Goal: Information Seeking & Learning: Check status

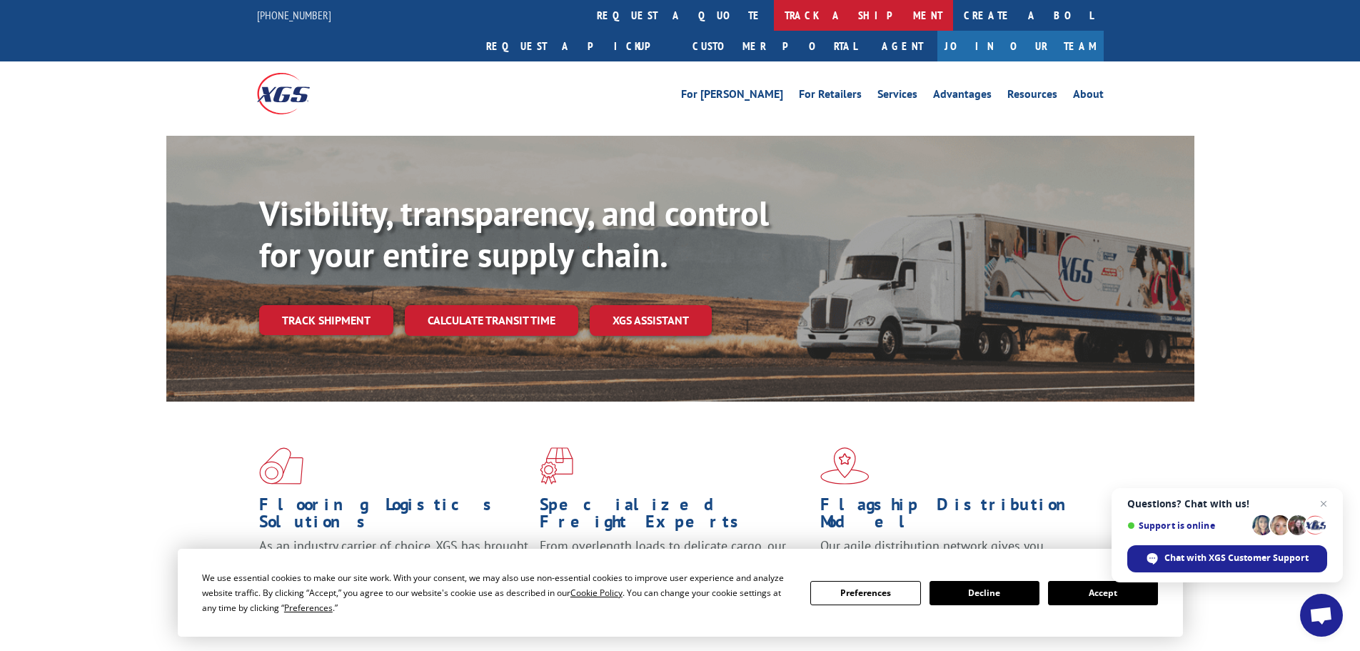
click at [774, 21] on link "track a shipment" at bounding box center [863, 15] width 179 height 31
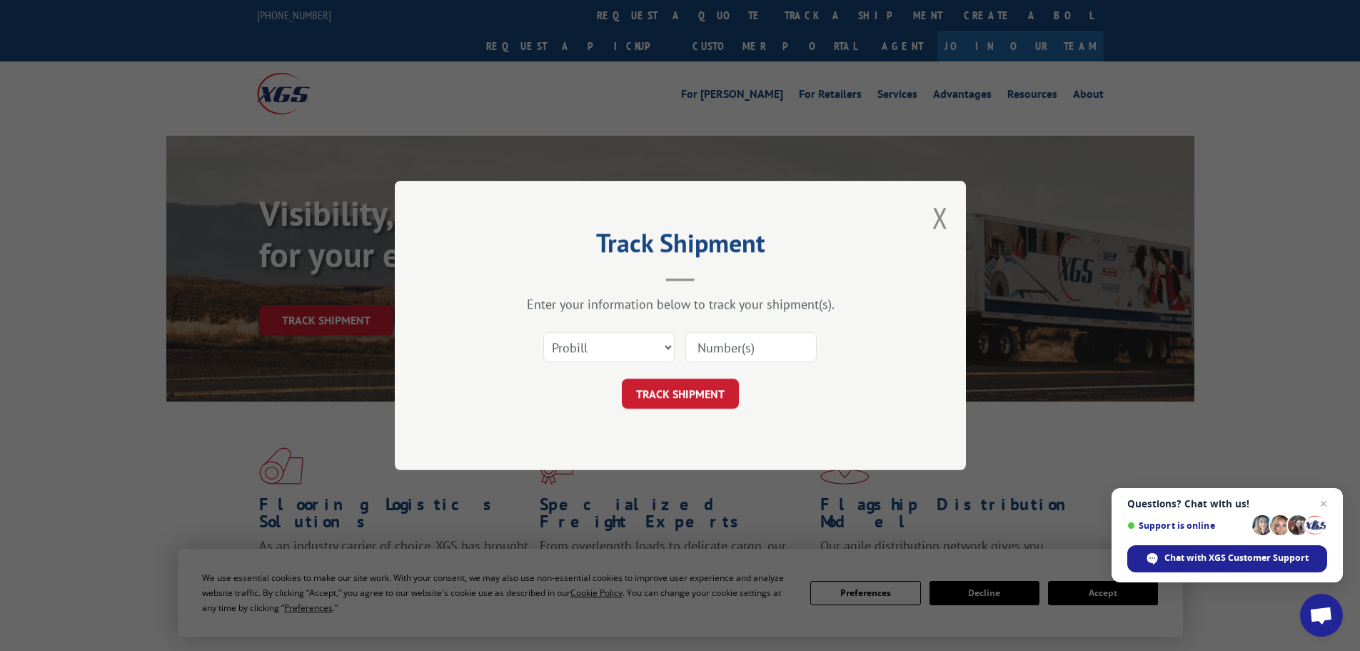
click at [718, 337] on input at bounding box center [751, 347] width 131 height 30
paste input "17232100"
type input "17232100"
click at [622, 378] on button "TRACK SHIPMENT" at bounding box center [680, 393] width 117 height 30
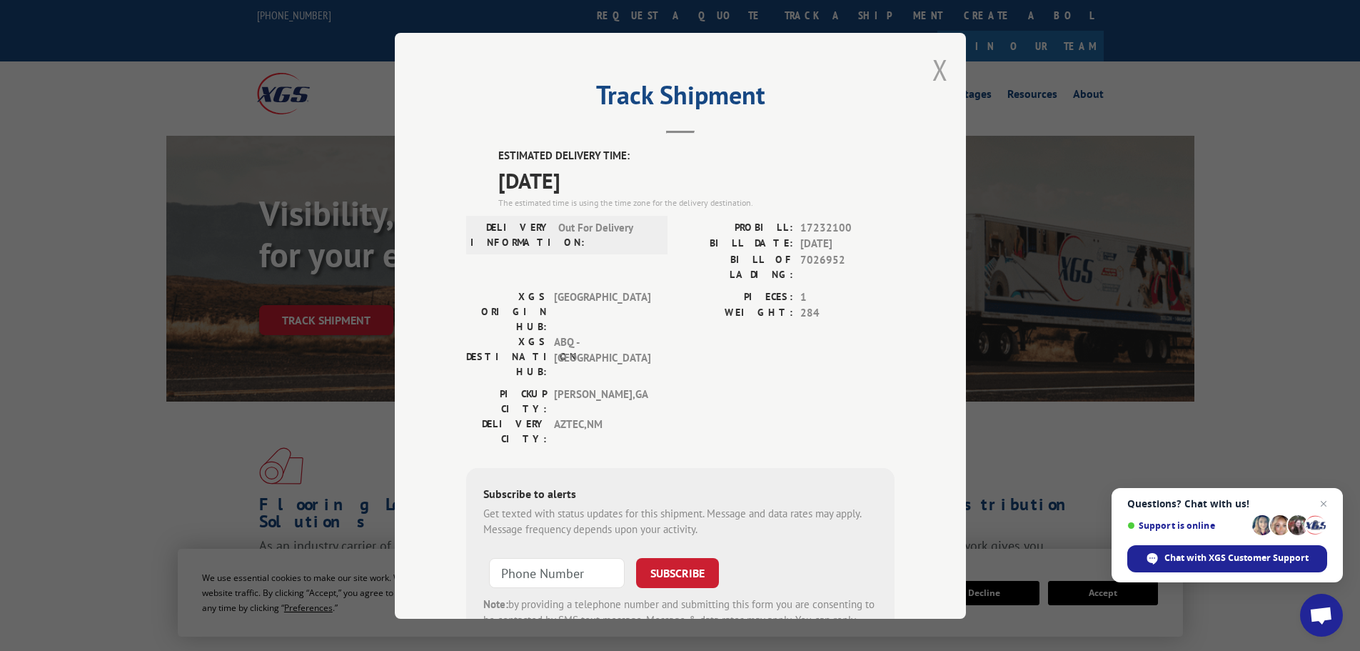
click at [938, 76] on button "Close modal" at bounding box center [941, 70] width 16 height 38
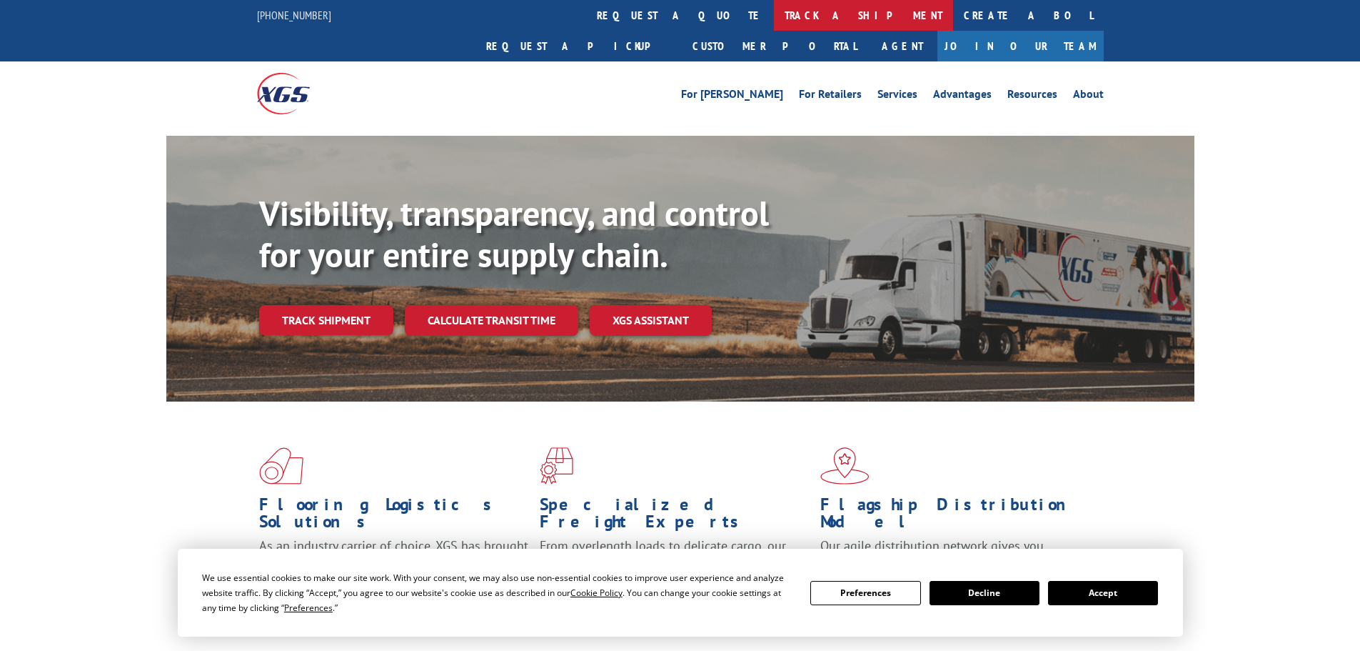
click at [774, 16] on link "track a shipment" at bounding box center [863, 15] width 179 height 31
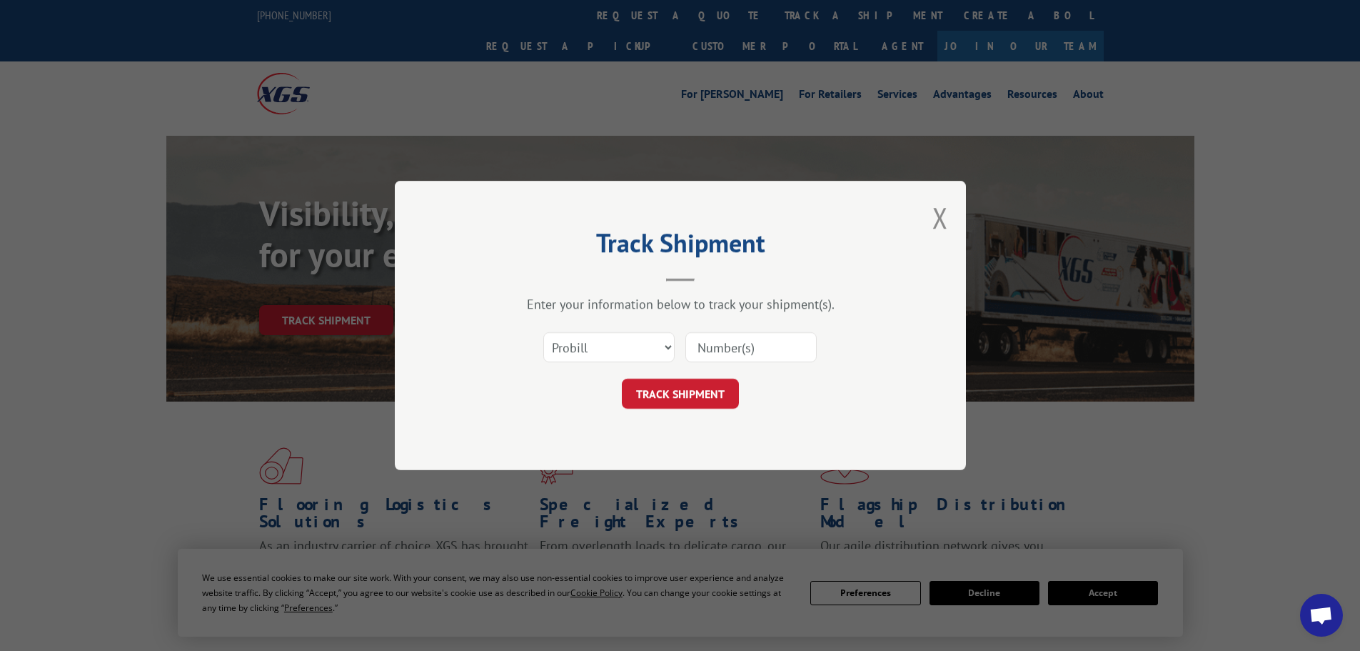
click at [771, 344] on input at bounding box center [751, 347] width 131 height 30
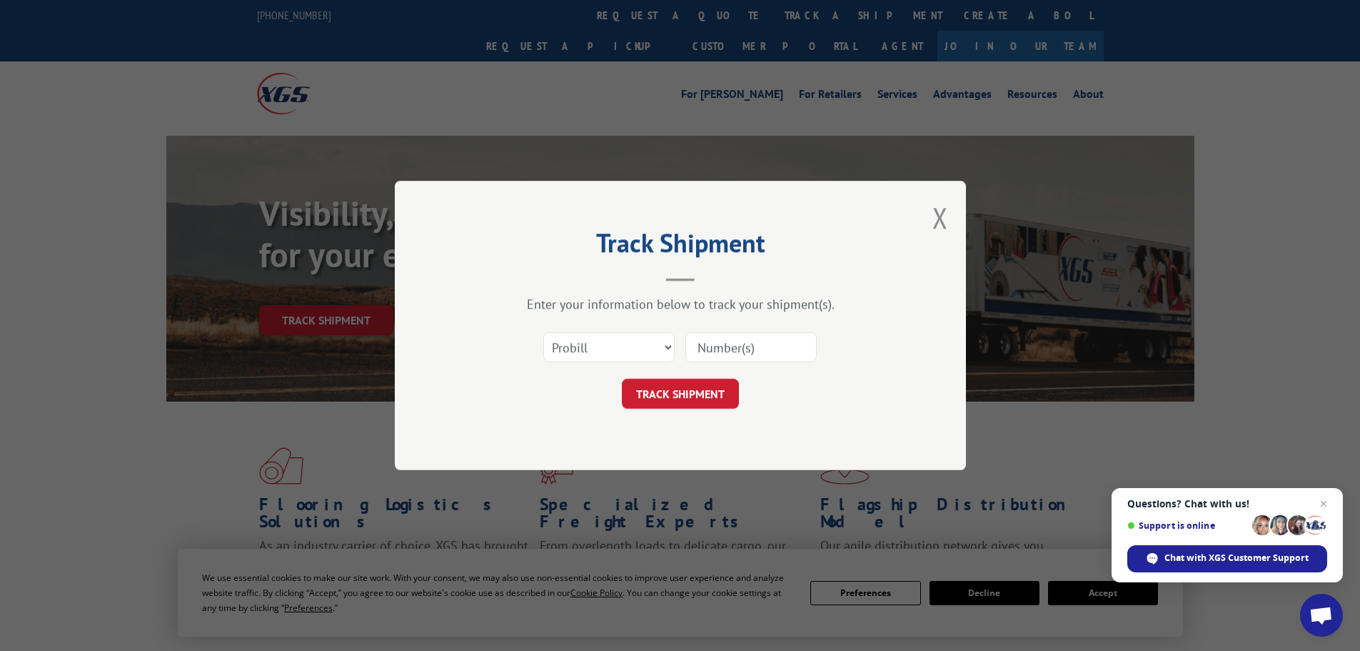
paste input "17232229"
type input "17232229"
click at [697, 398] on button "TRACK SHIPMENT" at bounding box center [680, 393] width 117 height 30
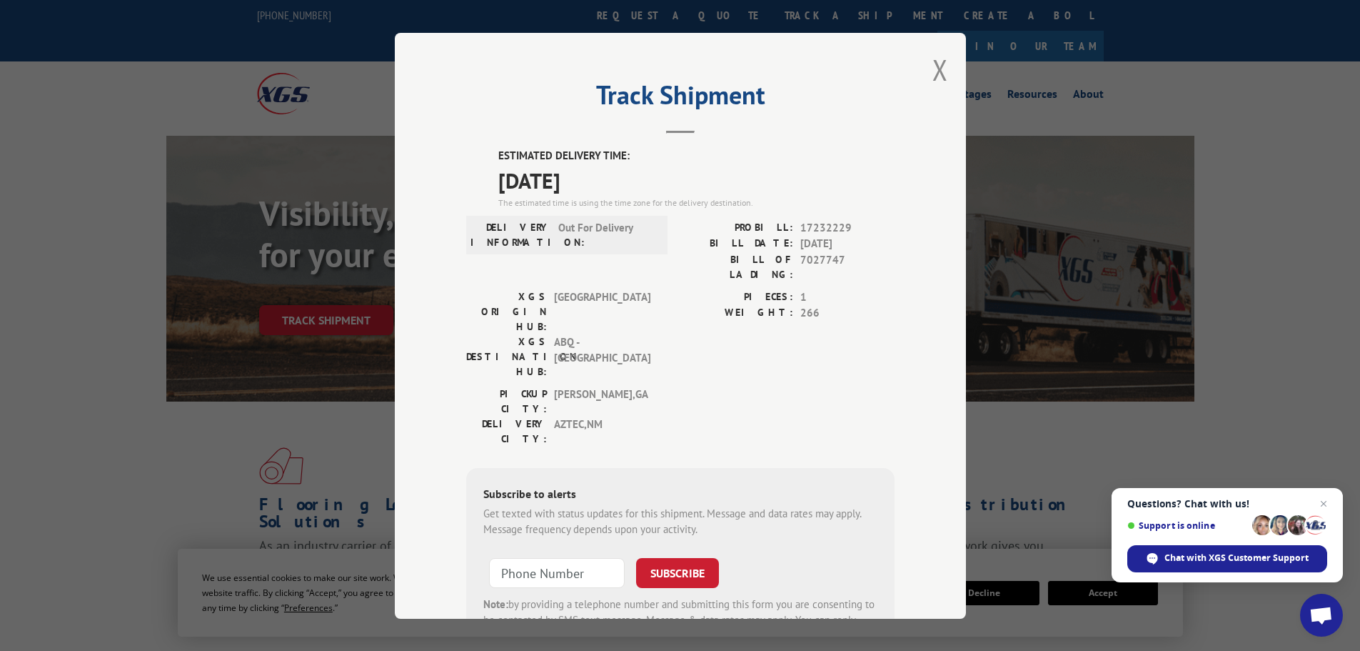
click at [933, 74] on button "Close modal" at bounding box center [941, 70] width 16 height 38
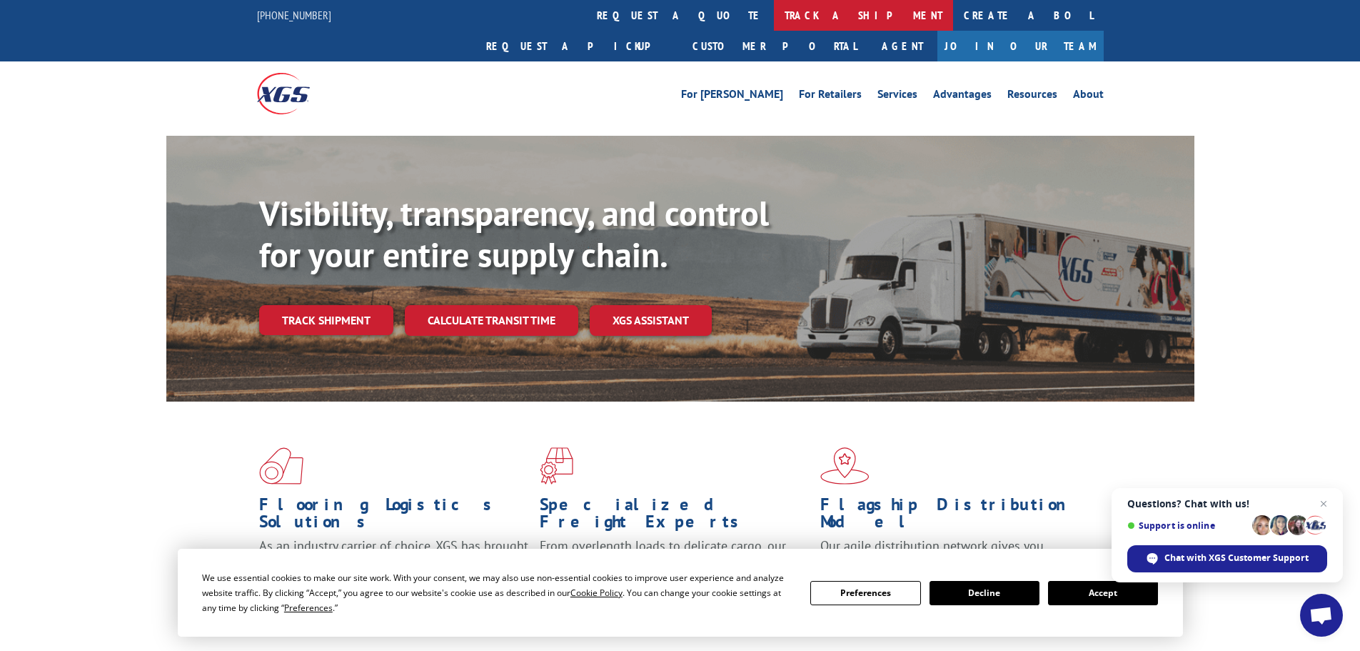
click at [774, 9] on link "track a shipment" at bounding box center [863, 15] width 179 height 31
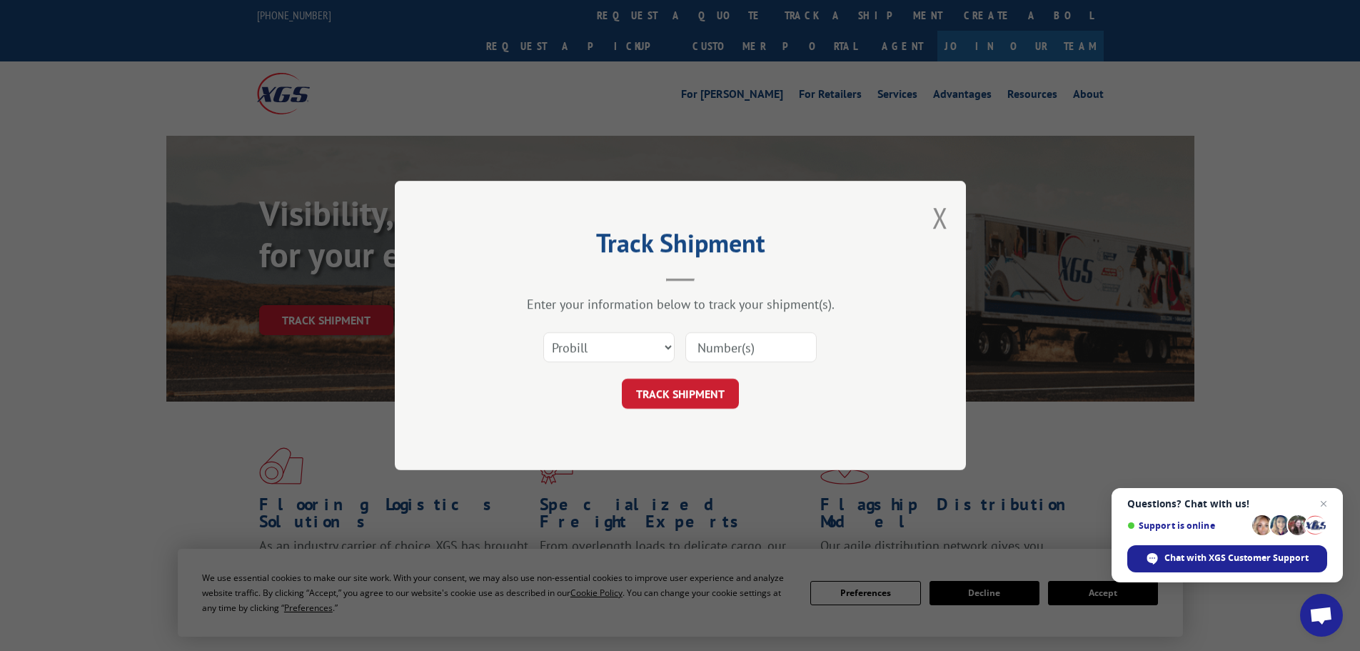
click at [709, 343] on input at bounding box center [751, 347] width 131 height 30
paste input "17232100"
type input "17232100"
click at [700, 388] on button "TRACK SHIPMENT" at bounding box center [680, 393] width 117 height 30
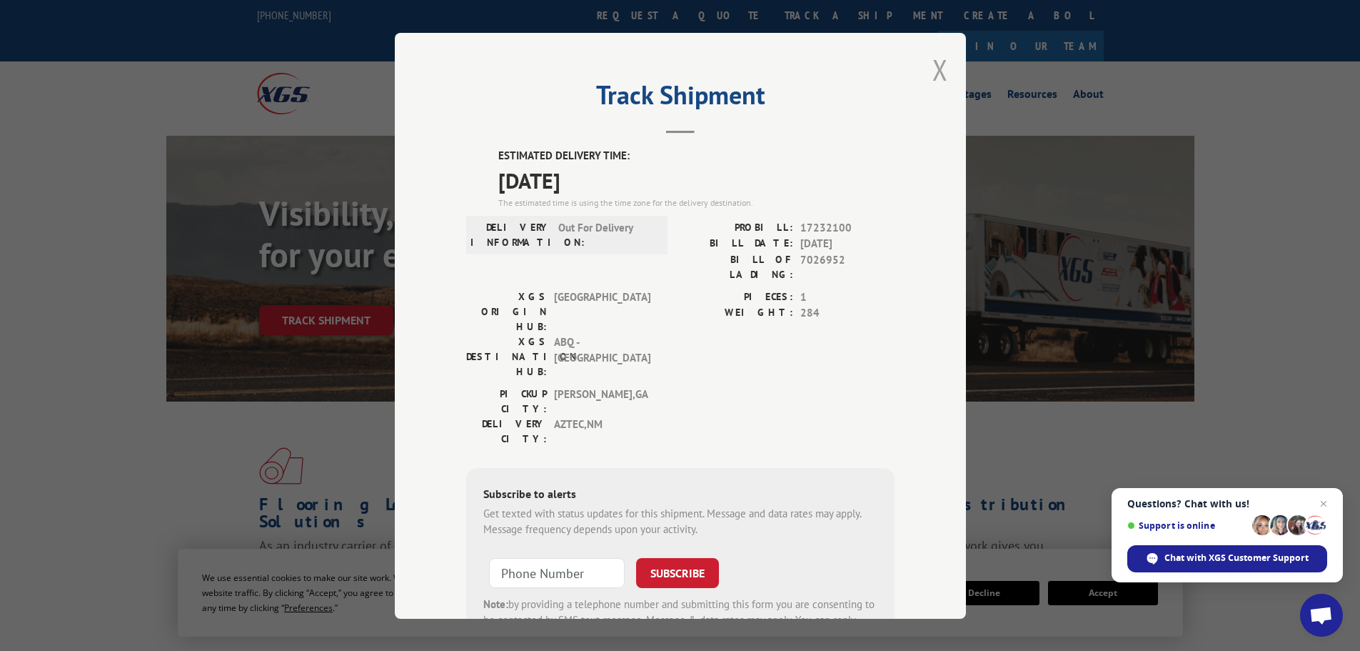
click at [933, 70] on button "Close modal" at bounding box center [941, 70] width 16 height 38
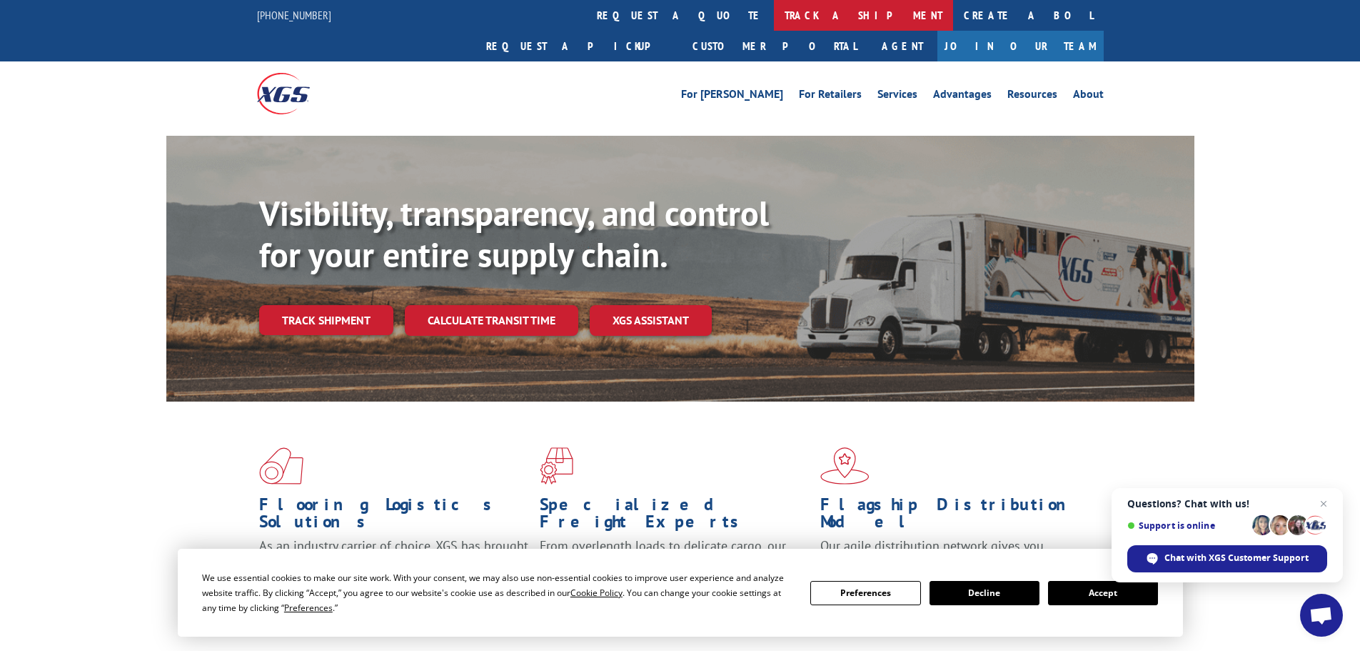
click at [774, 24] on link "track a shipment" at bounding box center [863, 15] width 179 height 31
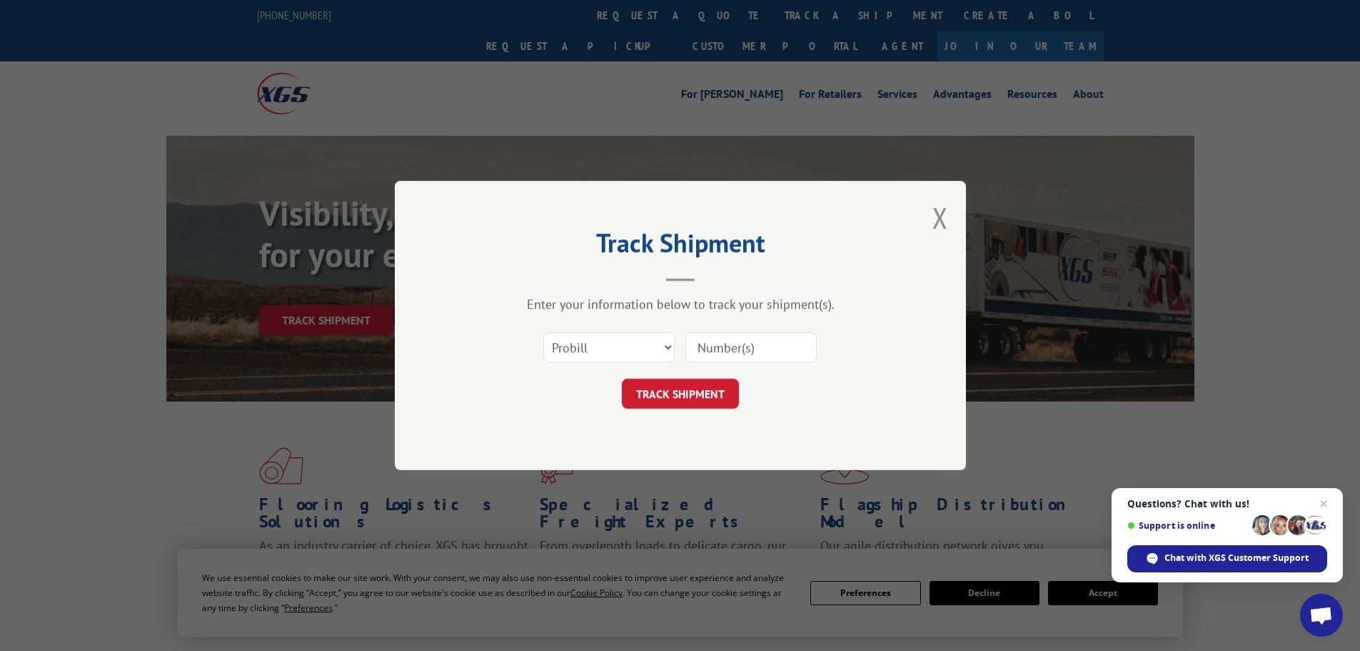
click at [732, 352] on input at bounding box center [751, 347] width 131 height 30
paste input "17232100"
type input "17232100"
click at [718, 398] on button "TRACK SHIPMENT" at bounding box center [680, 393] width 117 height 30
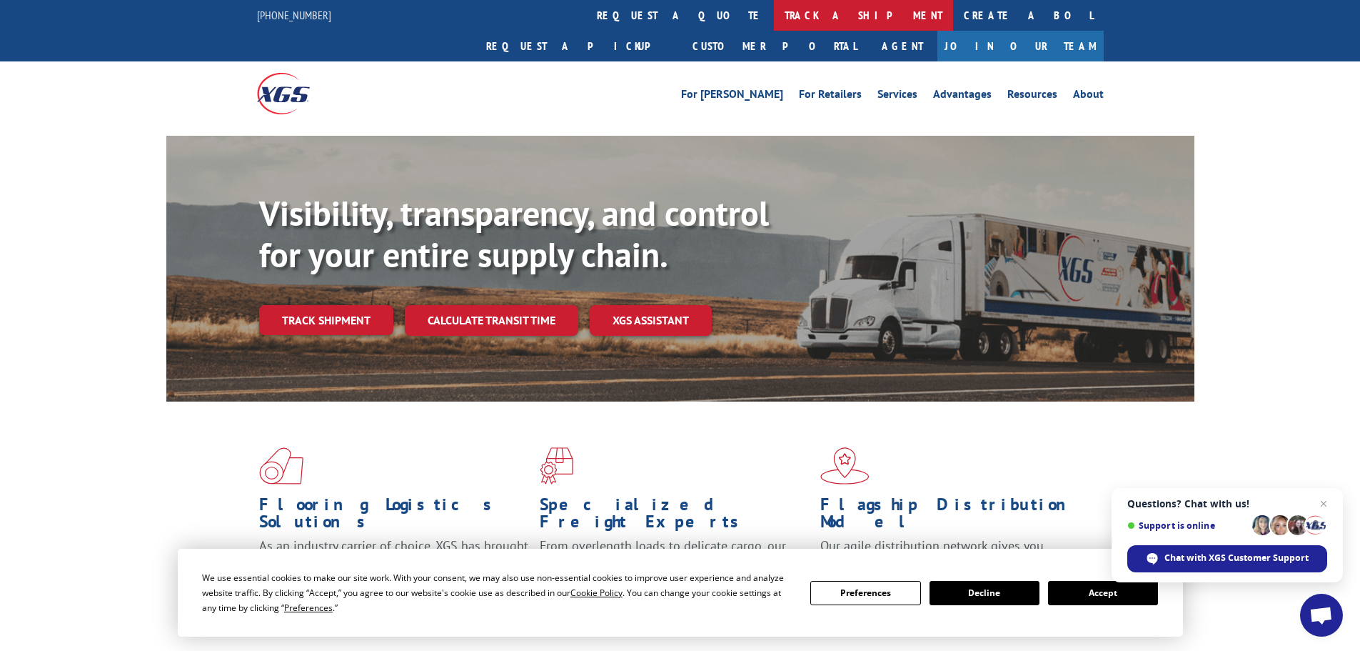
click at [774, 16] on link "track a shipment" at bounding box center [863, 15] width 179 height 31
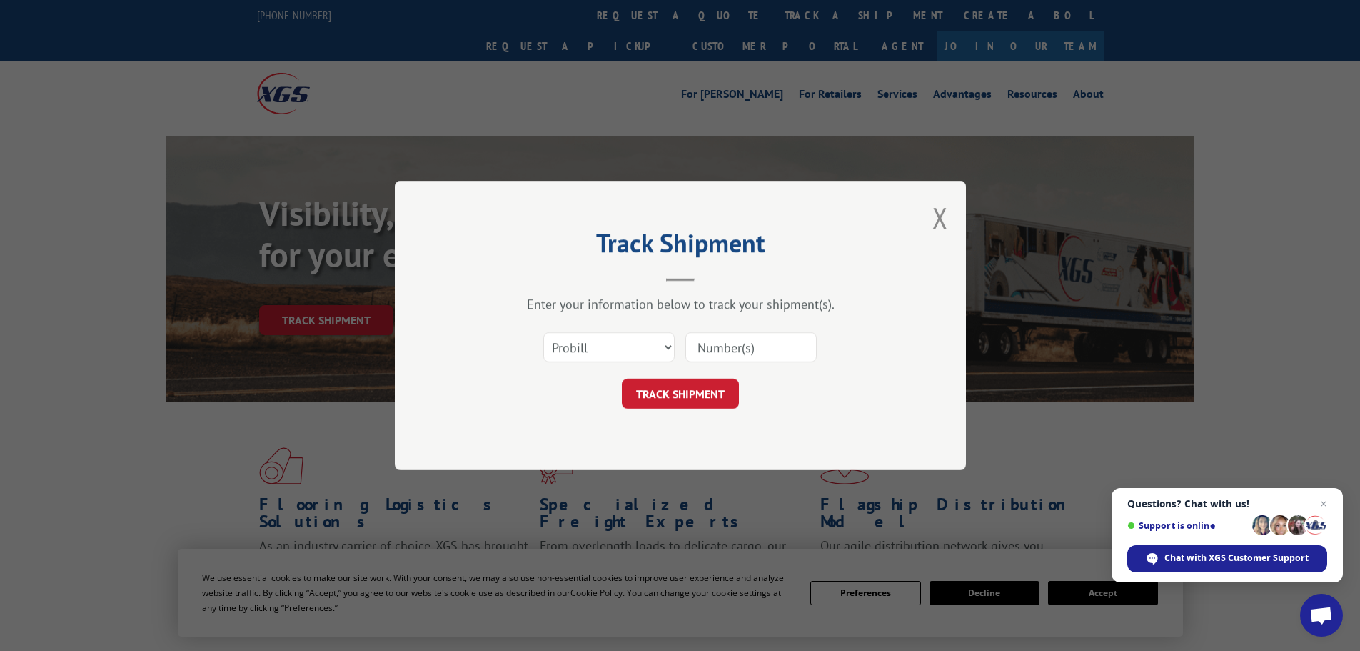
click at [716, 356] on input at bounding box center [751, 347] width 131 height 30
paste input "17232100"
type input "17232100"
click at [701, 385] on button "TRACK SHIPMENT" at bounding box center [680, 393] width 117 height 30
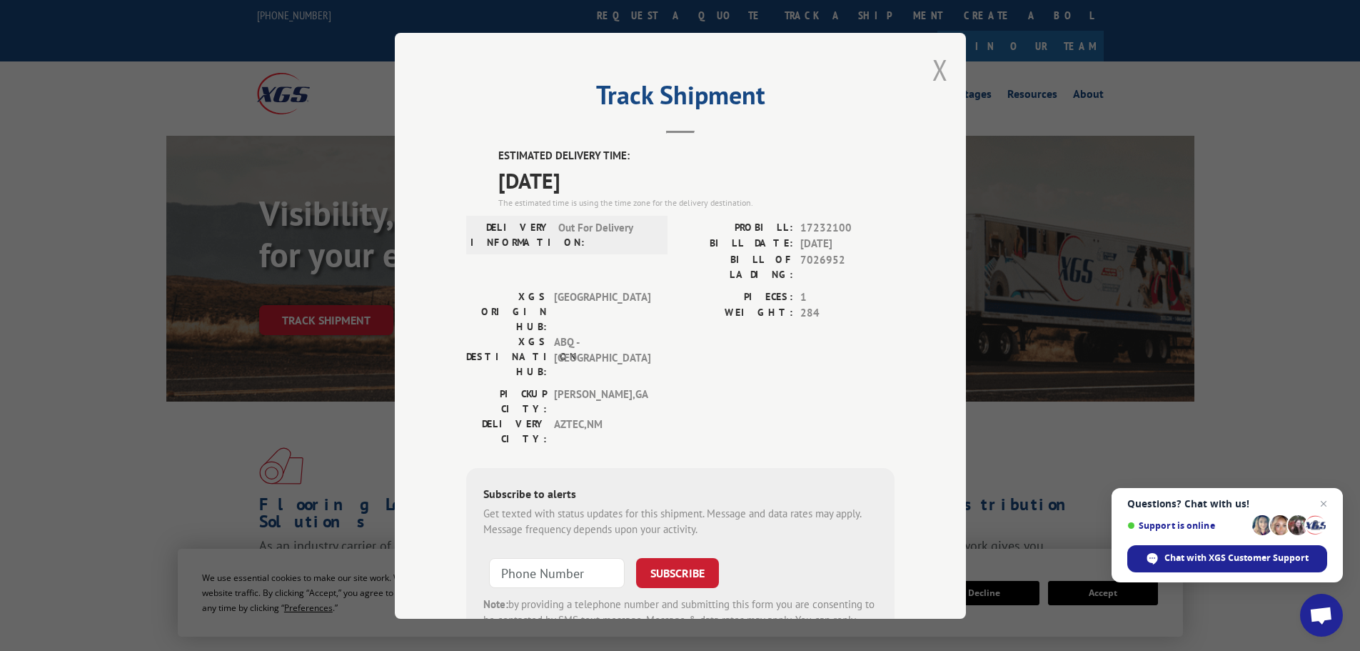
click at [933, 75] on button "Close modal" at bounding box center [941, 70] width 16 height 38
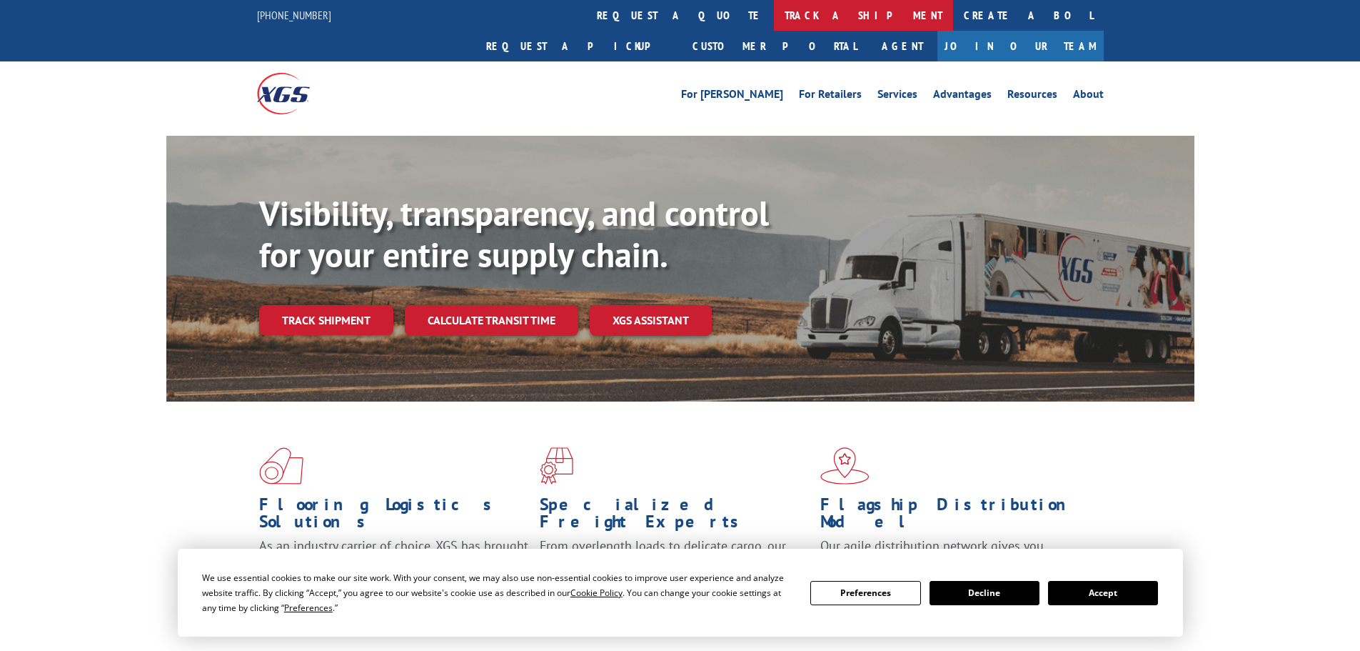
click at [774, 6] on link "track a shipment" at bounding box center [863, 15] width 179 height 31
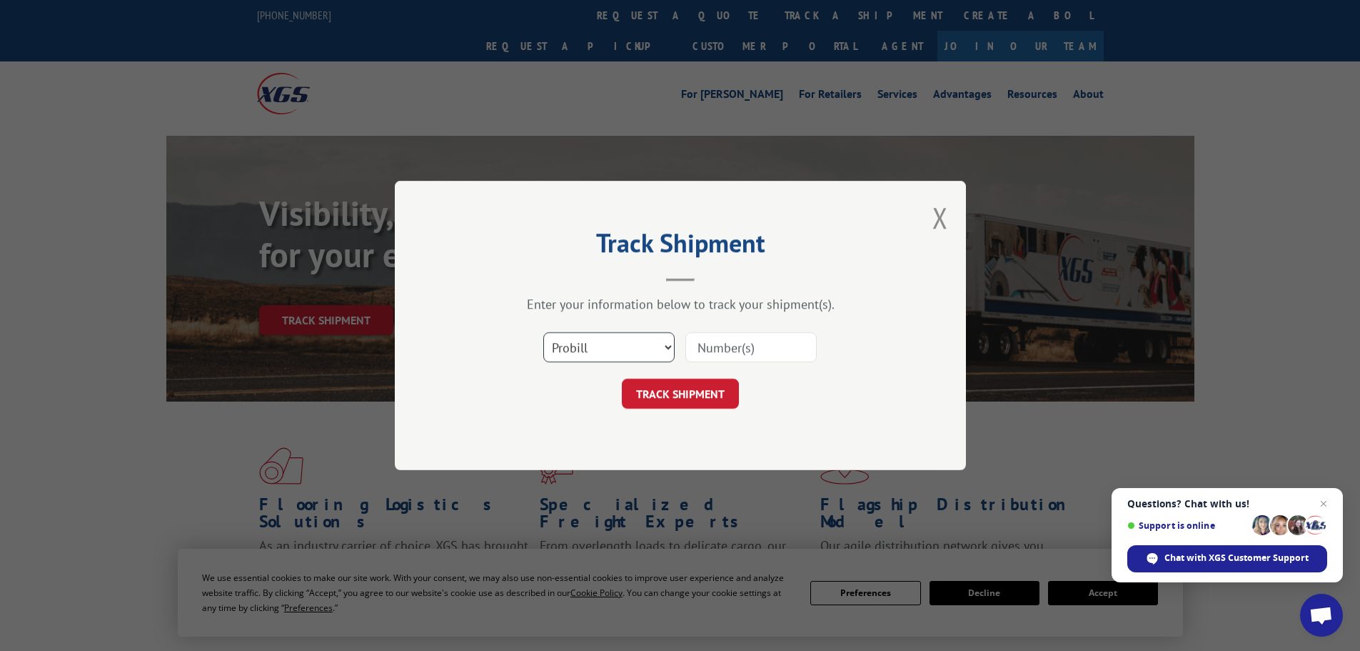
click at [605, 358] on select "Select category... Probill BOL PO" at bounding box center [608, 347] width 131 height 30
select select "po"
click at [543, 332] on select "Select category... Probill BOL PO" at bounding box center [608, 347] width 131 height 30
click at [742, 352] on input at bounding box center [751, 347] width 131 height 30
paste input "08544888"
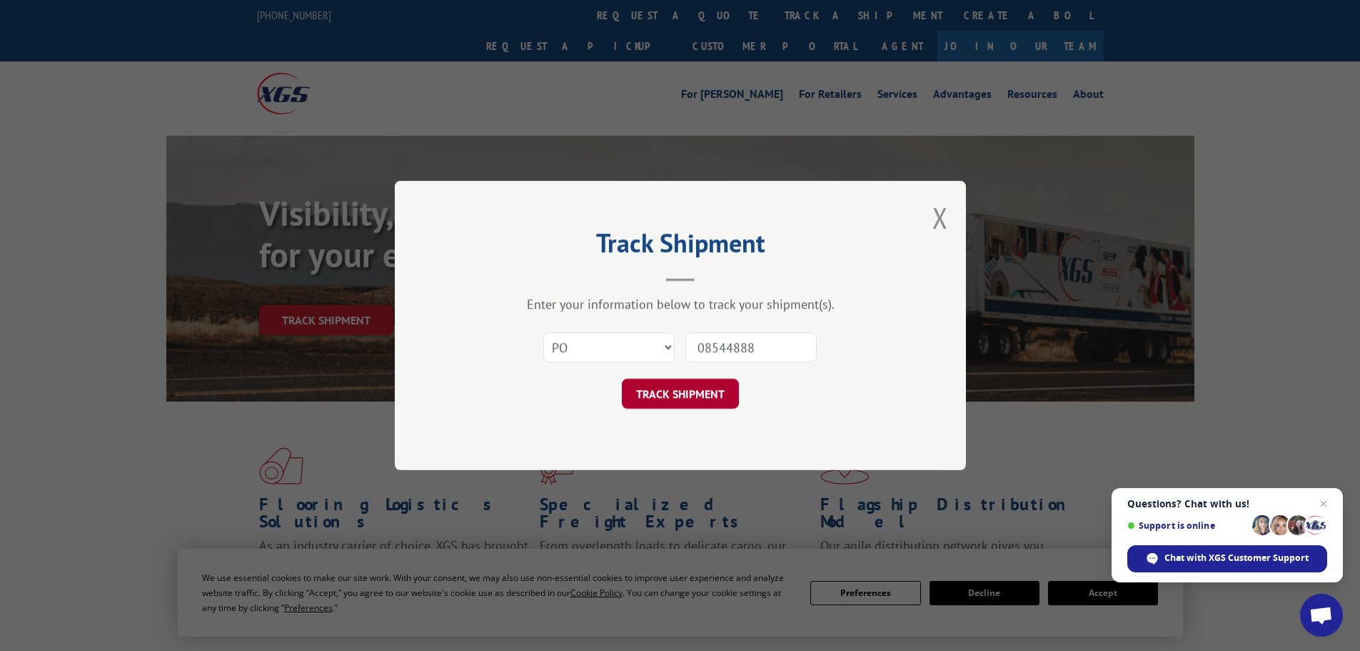
type input "08544888"
click at [711, 390] on button "TRACK SHIPMENT" at bounding box center [680, 393] width 117 height 30
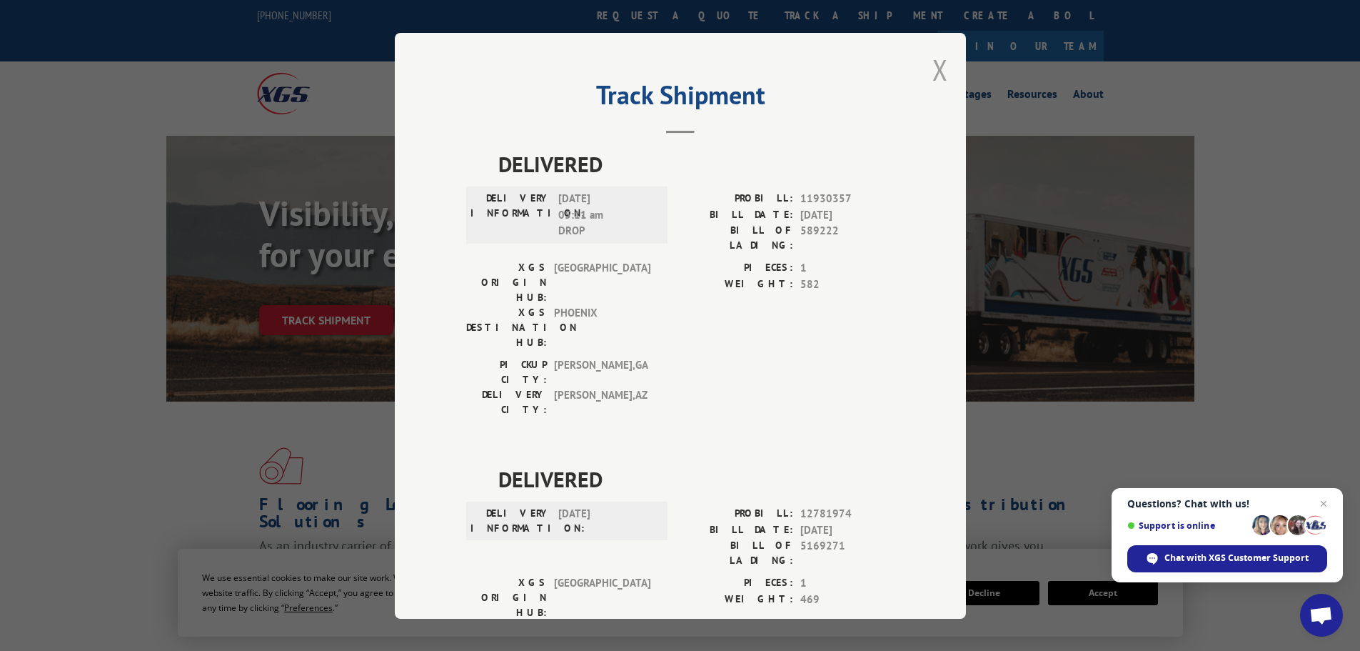
click at [936, 70] on button "Close modal" at bounding box center [941, 70] width 16 height 38
